Goal: Navigation & Orientation: Find specific page/section

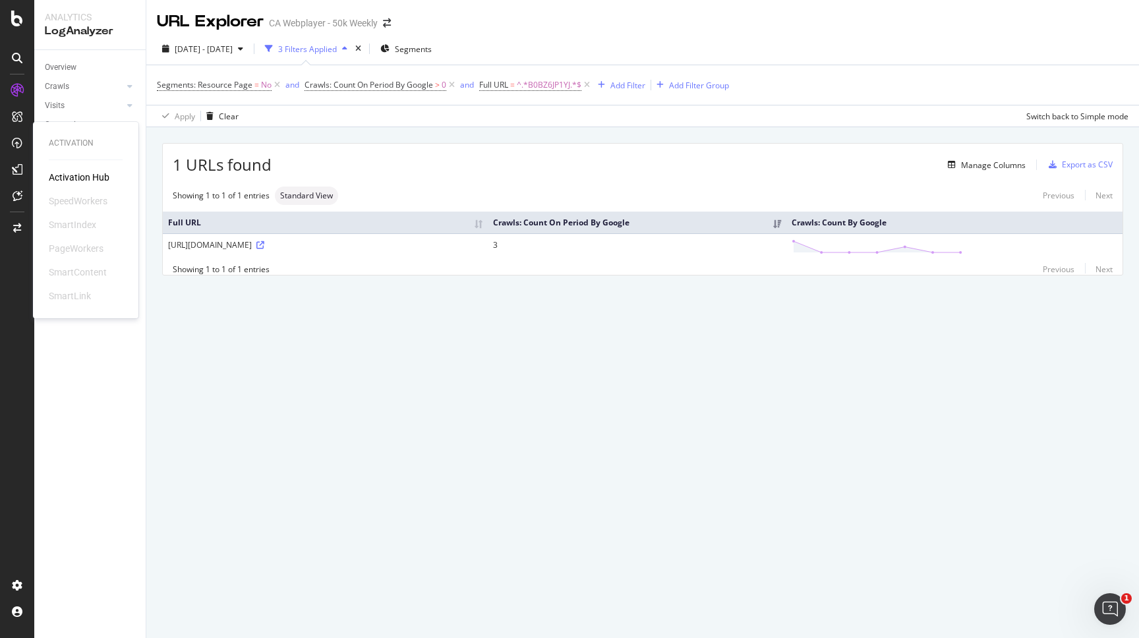
click at [89, 146] on div "Activation" at bounding box center [86, 143] width 74 height 11
click at [75, 146] on div "ActionBoard" at bounding box center [74, 150] width 51 height 13
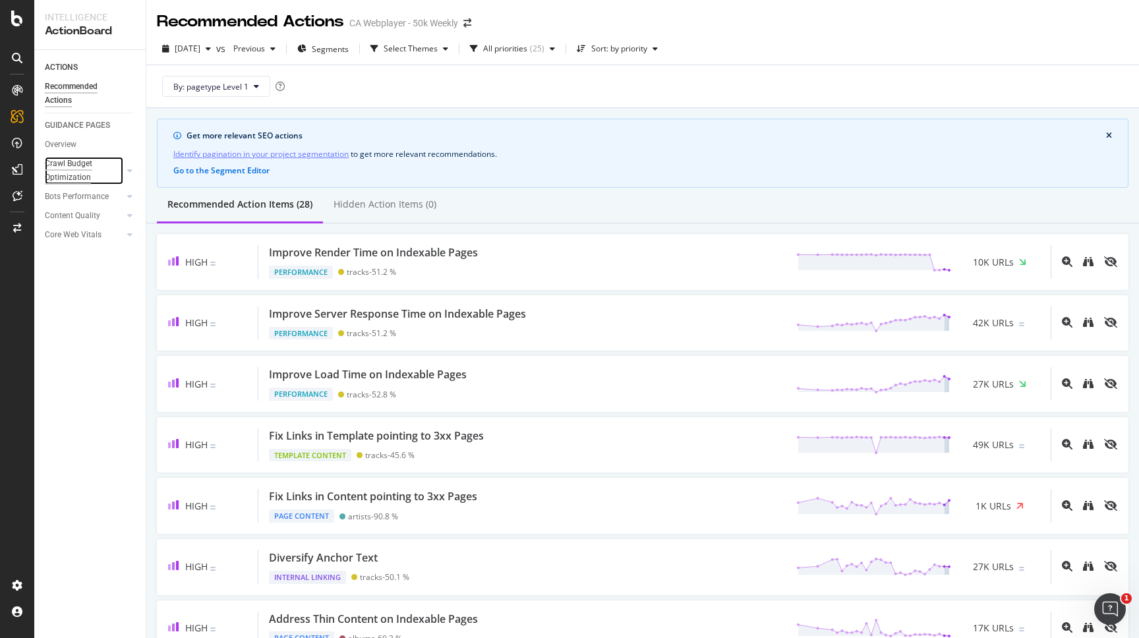
click at [80, 178] on div "Crawl Budget Optimization" at bounding box center [79, 171] width 69 height 28
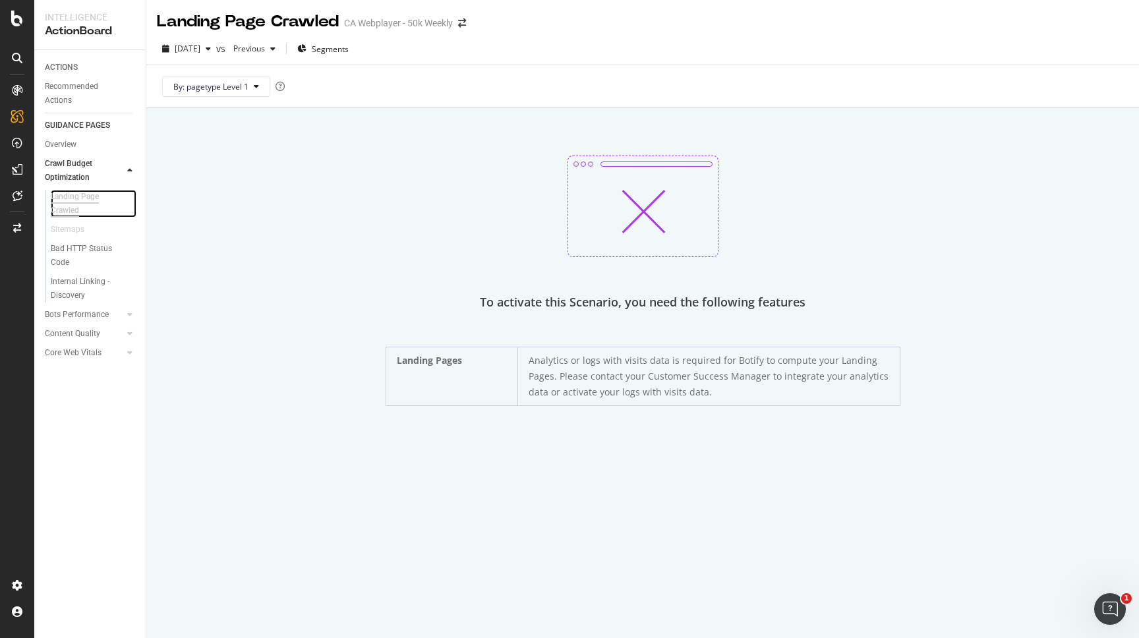
click at [74, 208] on div "Landing Page Crawled" at bounding box center [87, 204] width 73 height 28
click at [69, 144] on div "Overview" at bounding box center [61, 145] width 32 height 14
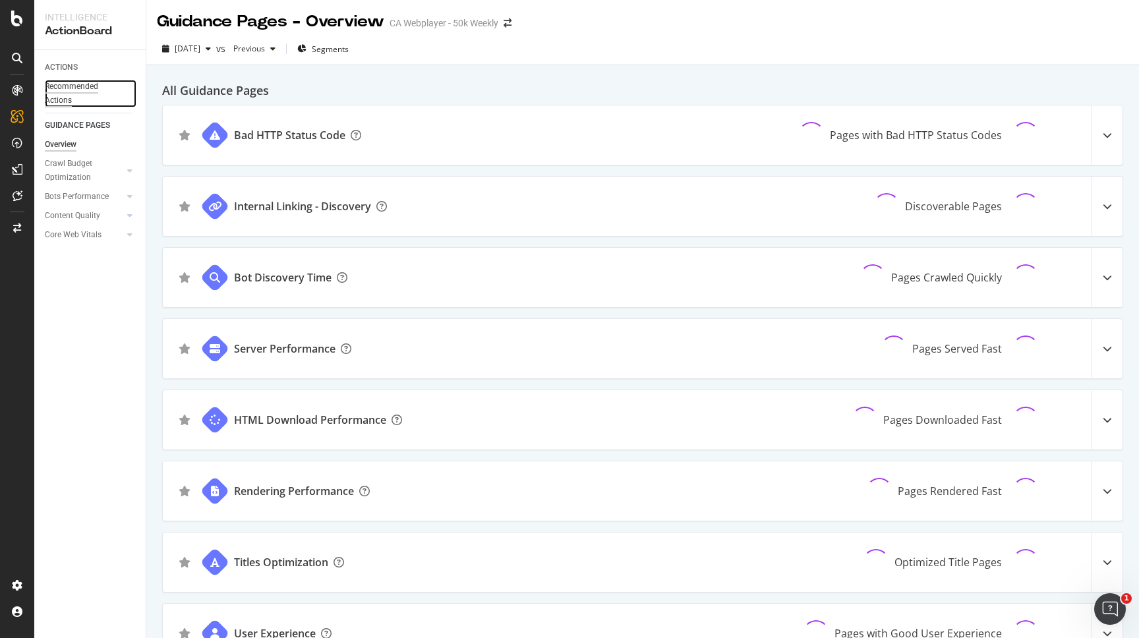
click at [65, 86] on div "Recommended Actions" at bounding box center [84, 94] width 79 height 28
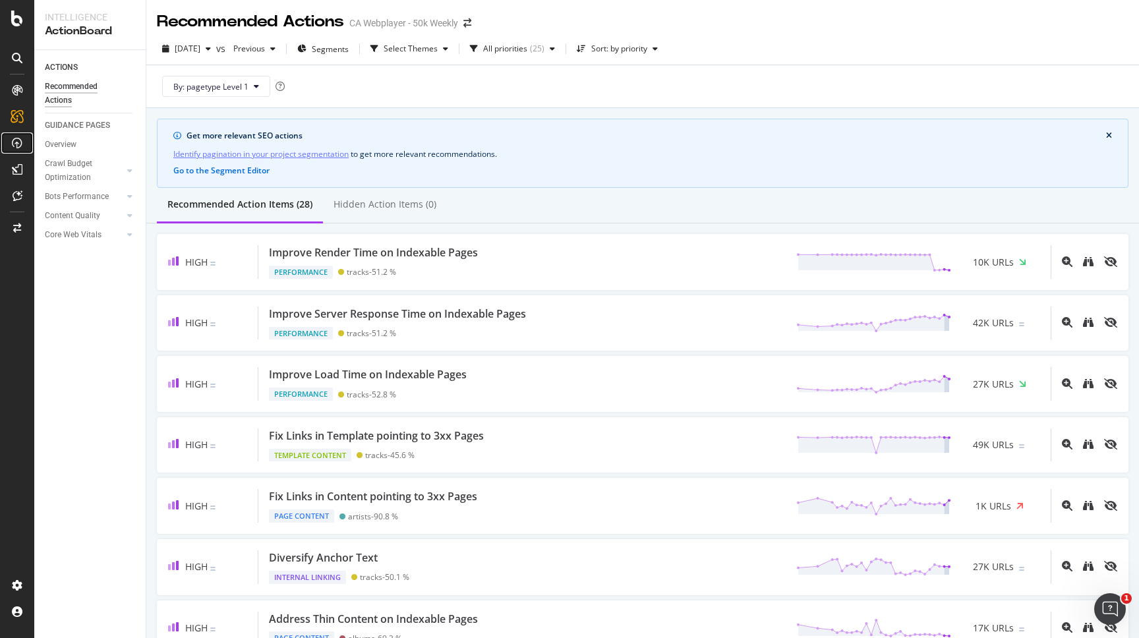
click at [22, 148] on div at bounding box center [17, 142] width 21 height 21
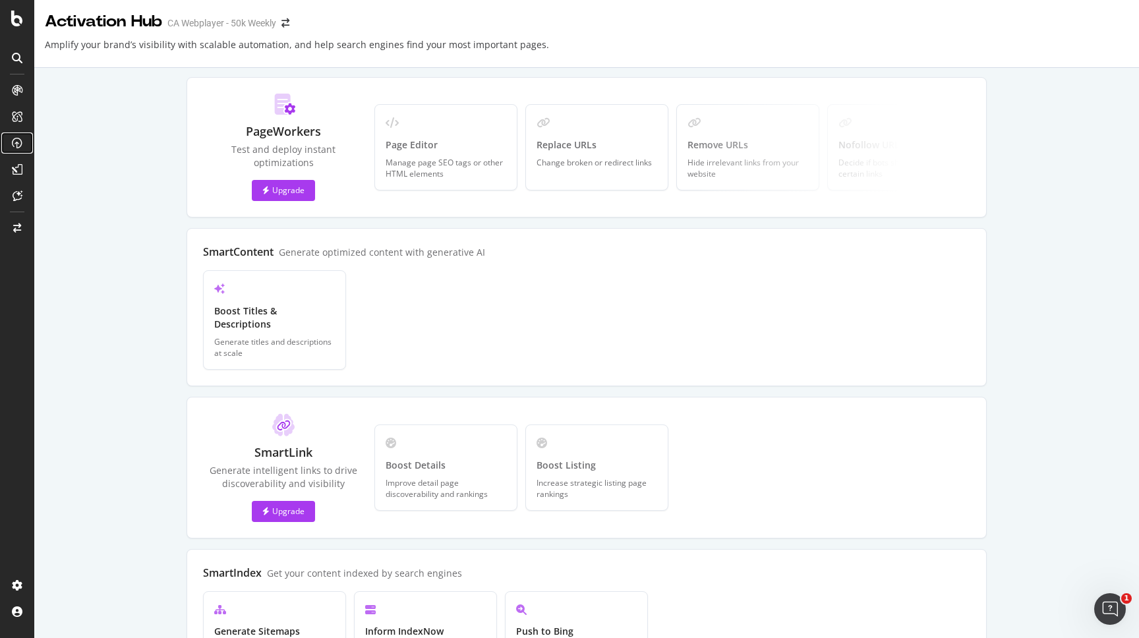
click at [15, 151] on div at bounding box center [17, 142] width 21 height 21
